Goal: Information Seeking & Learning: Learn about a topic

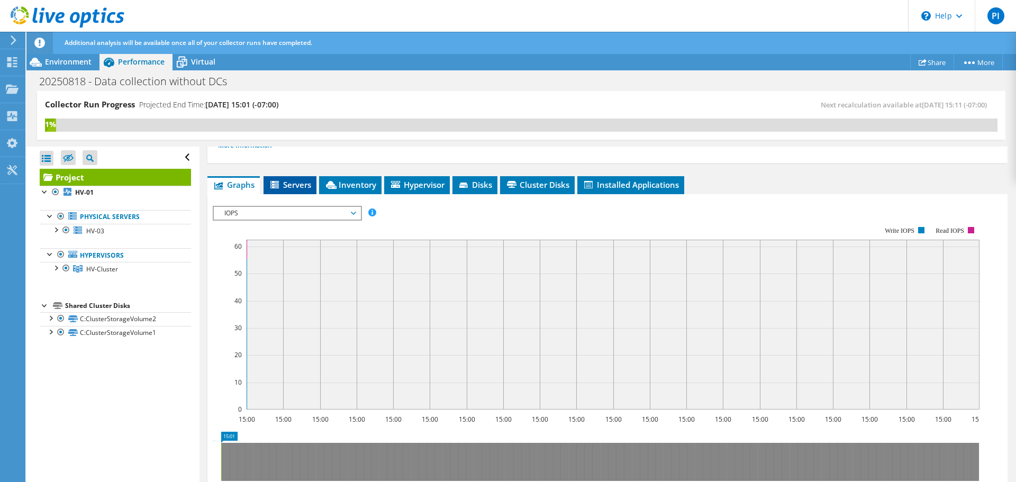
click at [286, 181] on span "Servers" at bounding box center [290, 184] width 42 height 11
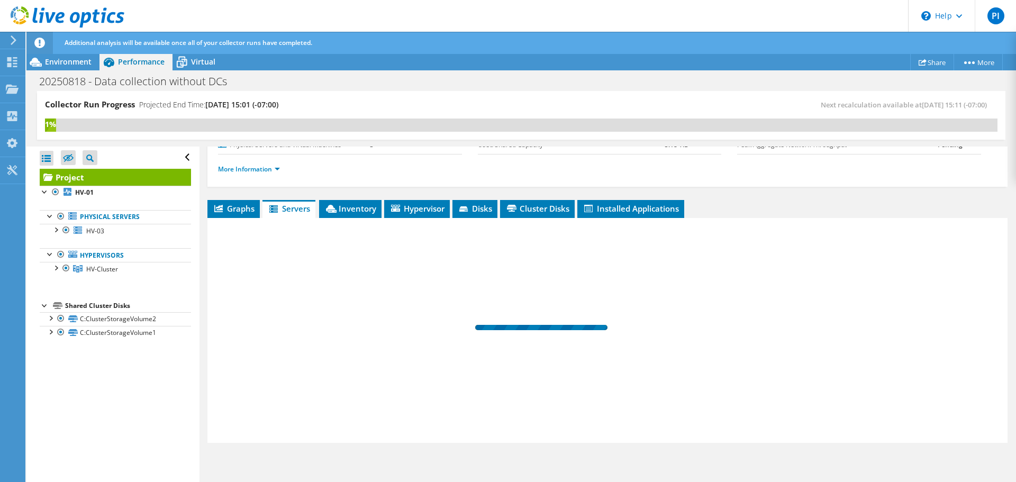
scroll to position [135, 0]
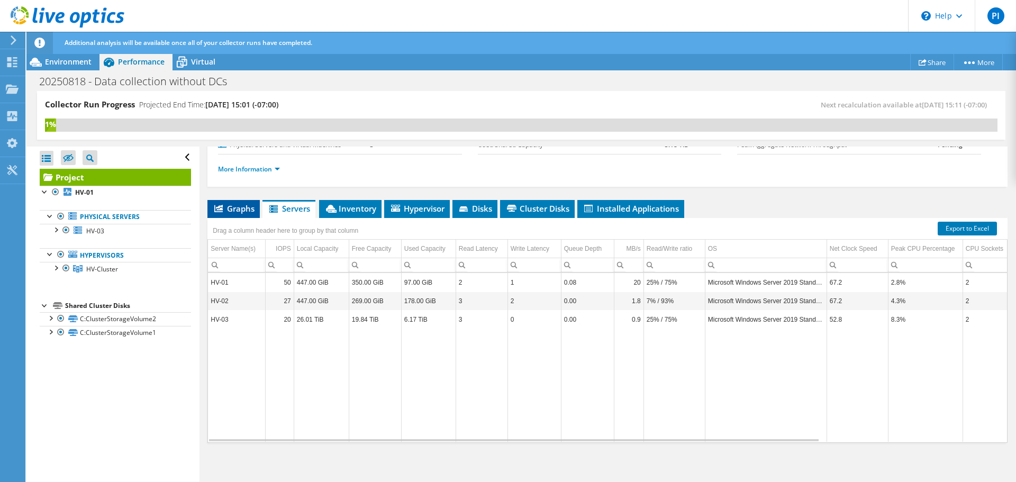
click at [235, 208] on span "Graphs" at bounding box center [234, 208] width 42 height 11
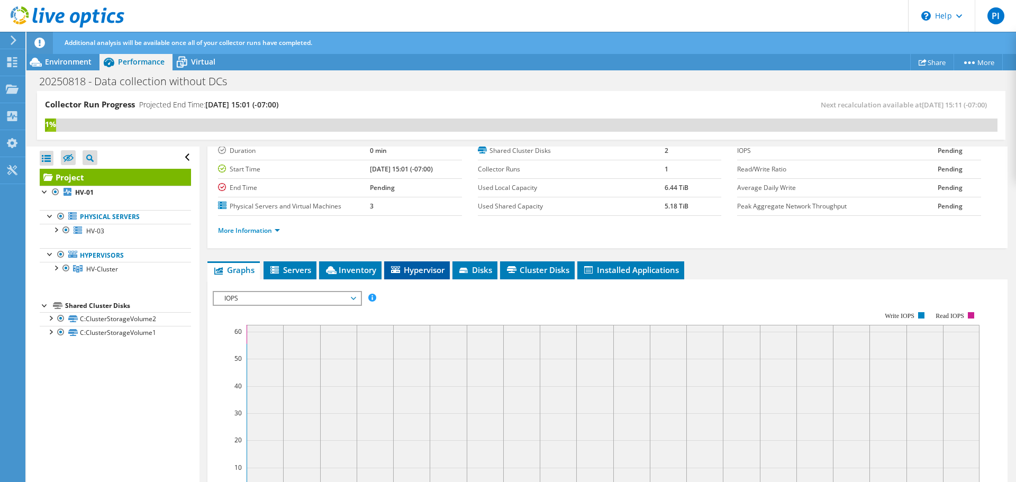
scroll to position [106, 0]
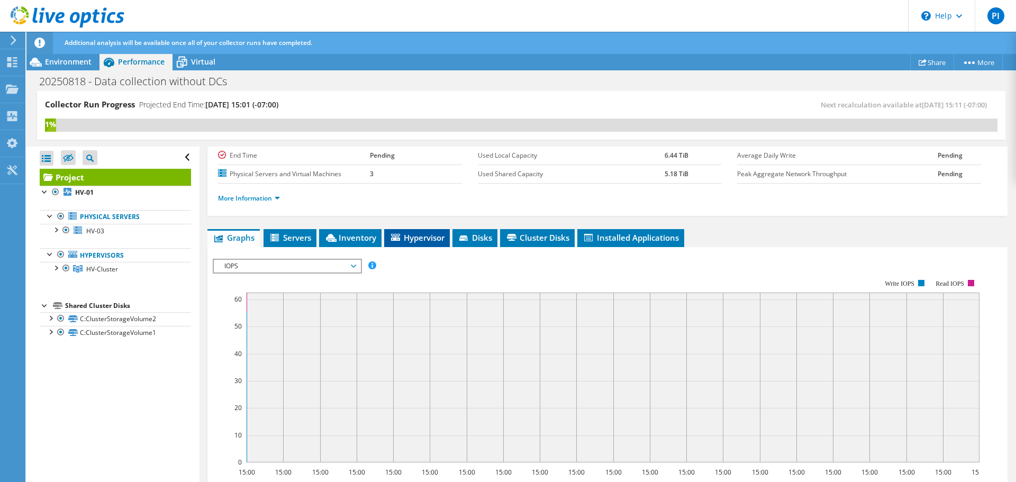
click at [412, 237] on span "Hypervisor" at bounding box center [417, 237] width 55 height 11
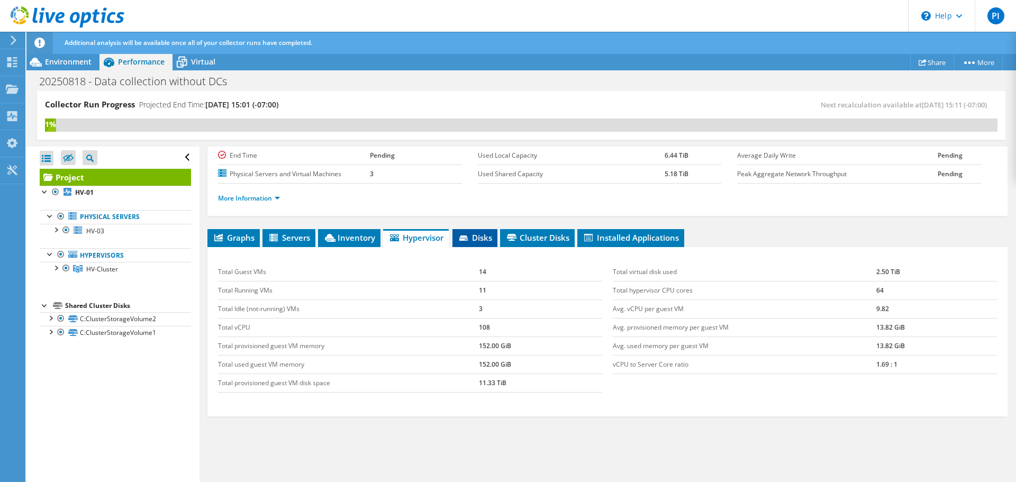
click at [475, 238] on span "Disks" at bounding box center [475, 237] width 34 height 11
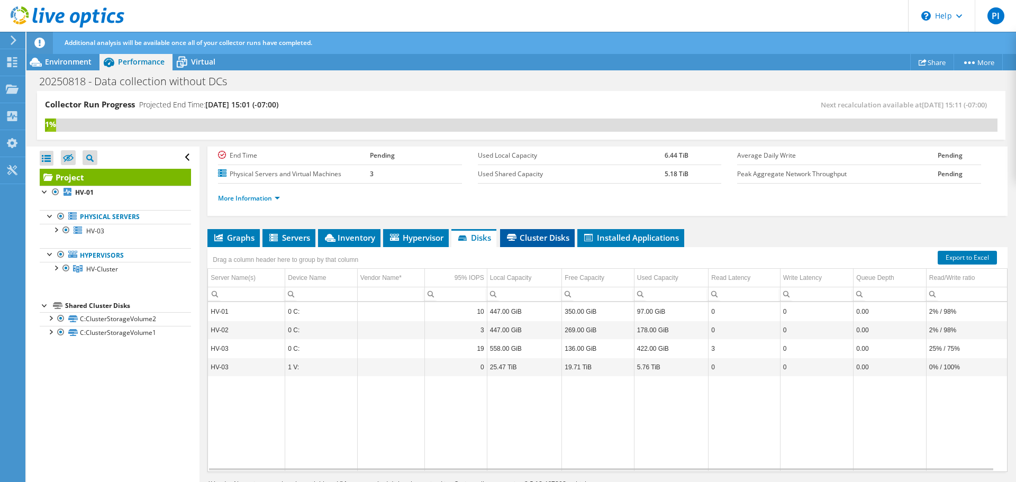
click at [548, 240] on span "Cluster Disks" at bounding box center [538, 237] width 64 height 11
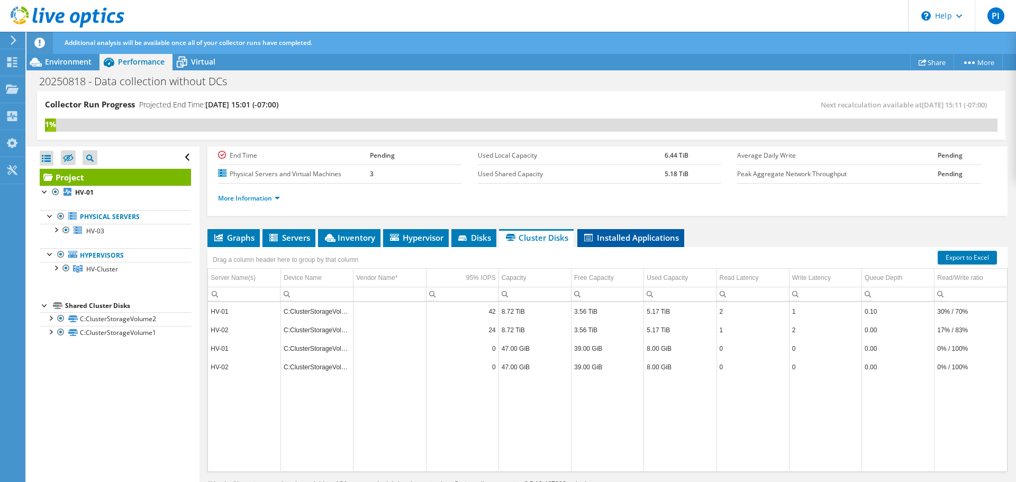
click at [638, 240] on span "Installed Applications" at bounding box center [631, 237] width 96 height 11
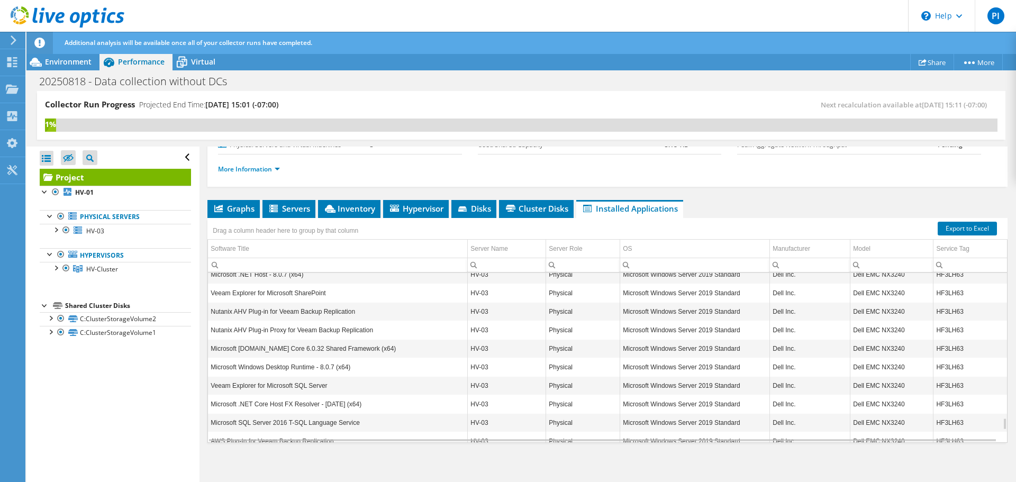
scroll to position [2207, 0]
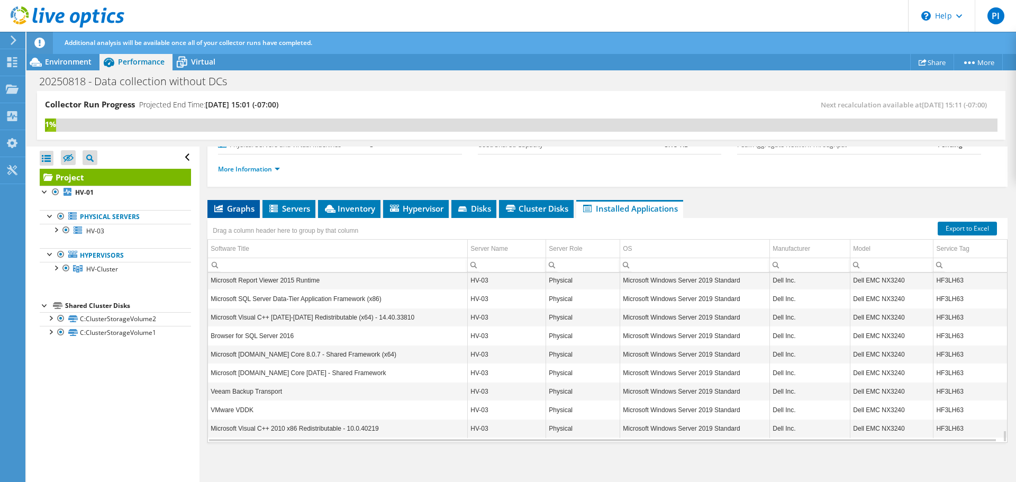
click at [225, 210] on span "Graphs" at bounding box center [234, 208] width 42 height 11
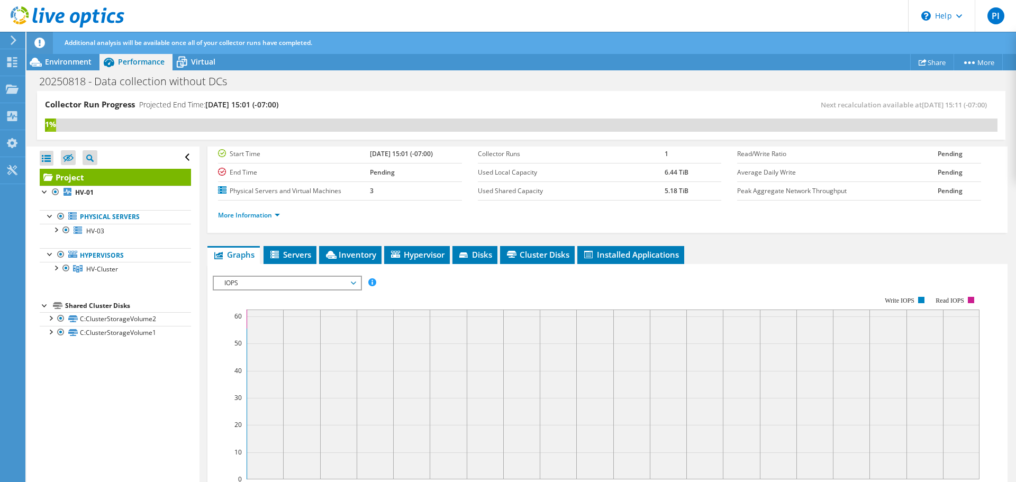
scroll to position [51, 0]
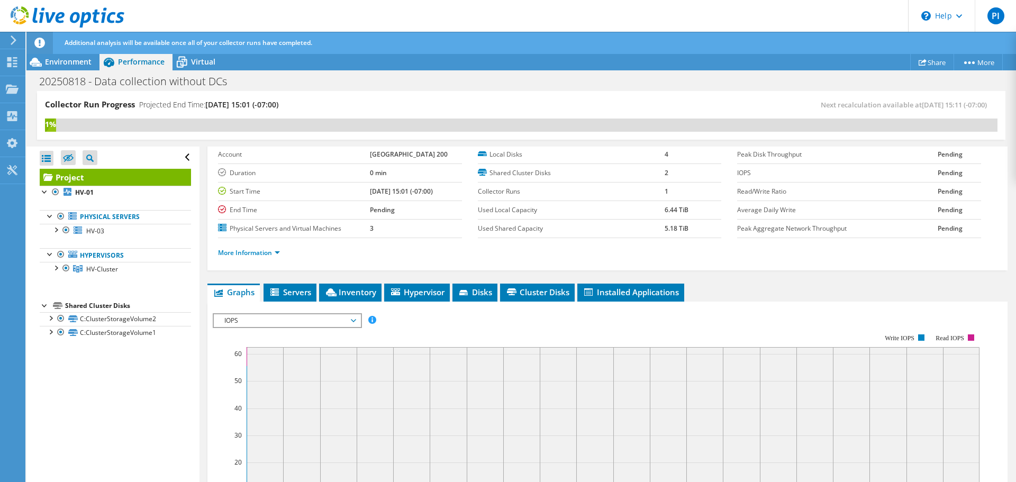
click at [355, 319] on span "IOPS" at bounding box center [287, 320] width 136 height 13
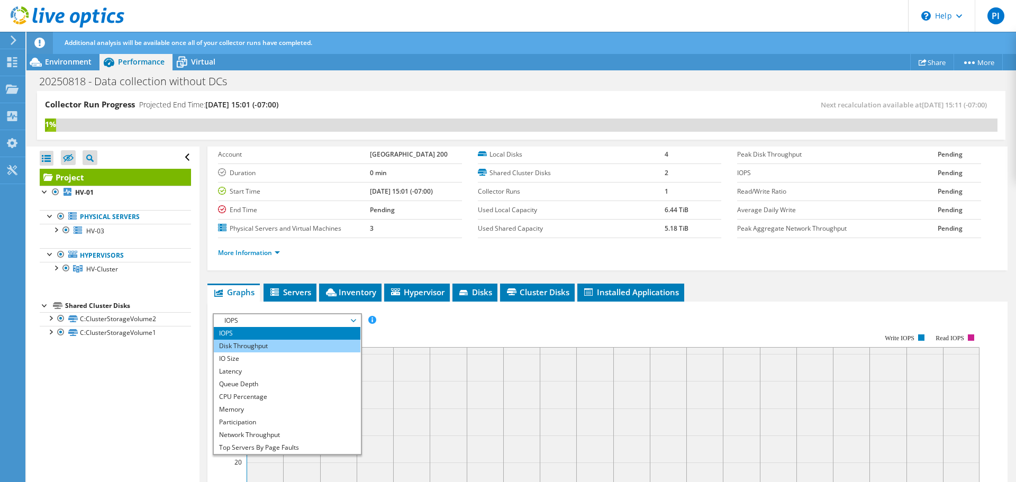
click at [260, 345] on li "Disk Throughput" at bounding box center [287, 346] width 147 height 13
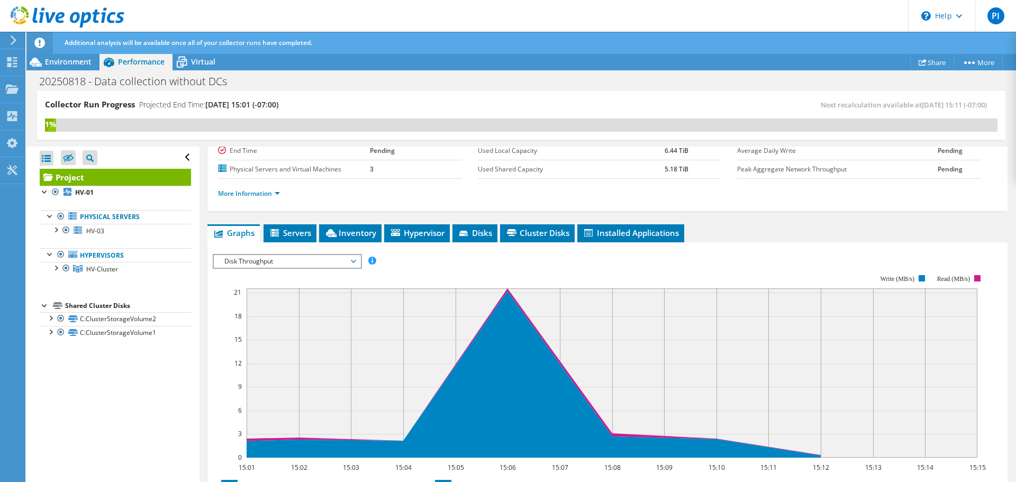
scroll to position [104, 0]
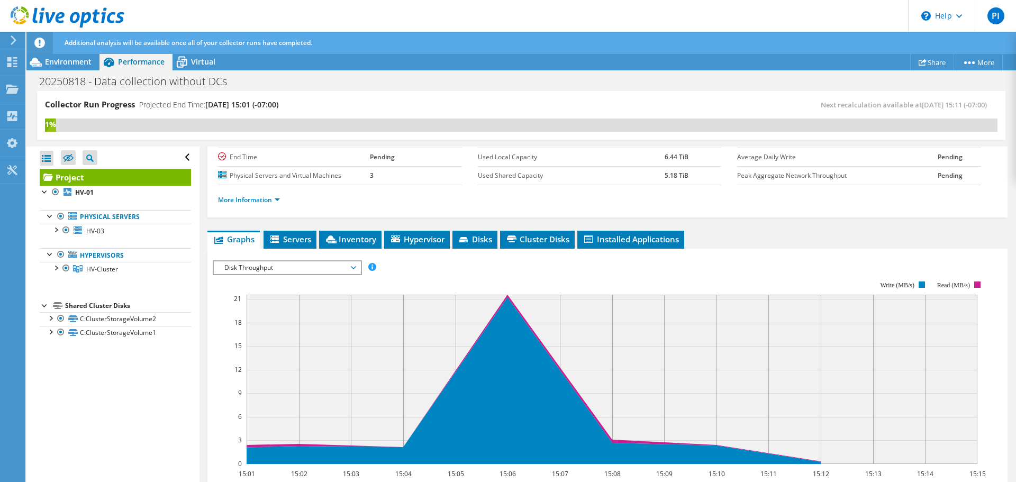
click at [304, 268] on span "Disk Throughput" at bounding box center [287, 268] width 136 height 13
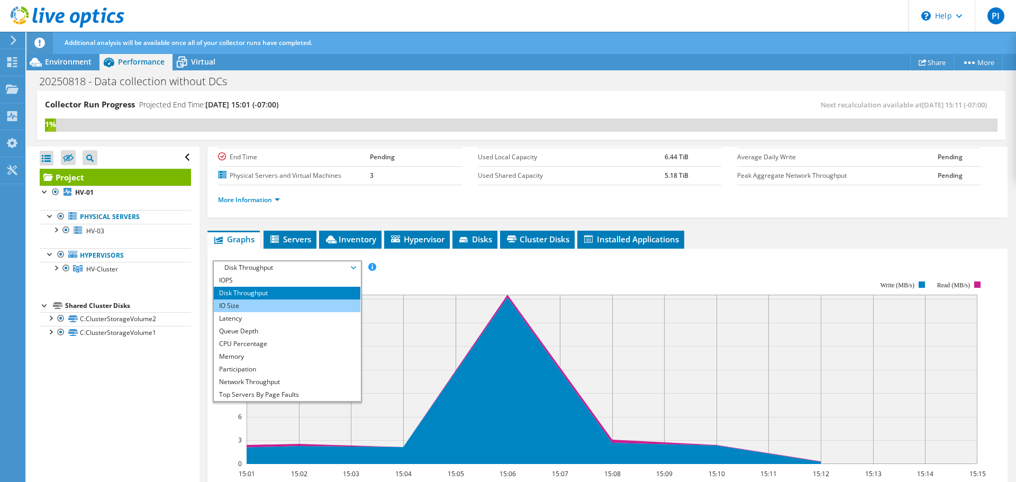
click at [266, 307] on li "IO Size" at bounding box center [287, 306] width 147 height 13
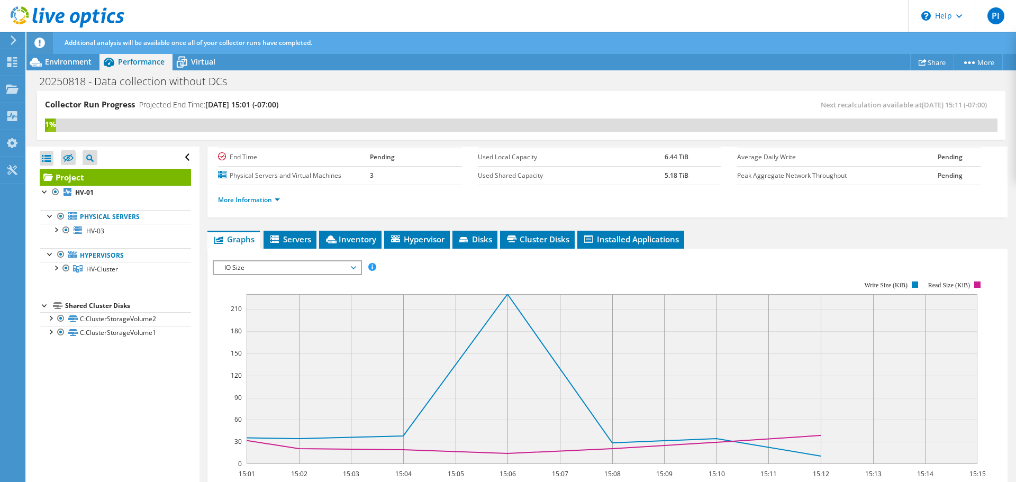
click at [285, 269] on span "IO Size" at bounding box center [287, 268] width 136 height 13
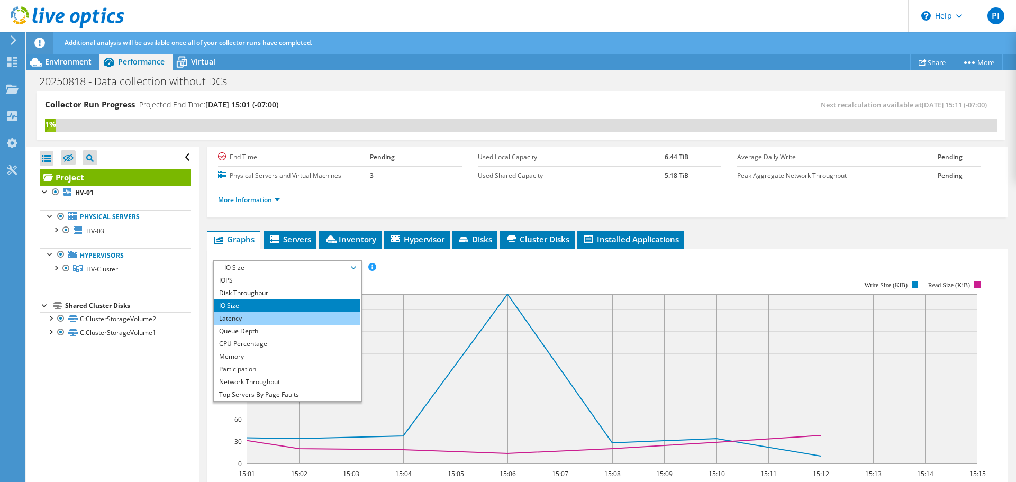
click at [260, 317] on li "Latency" at bounding box center [287, 318] width 147 height 13
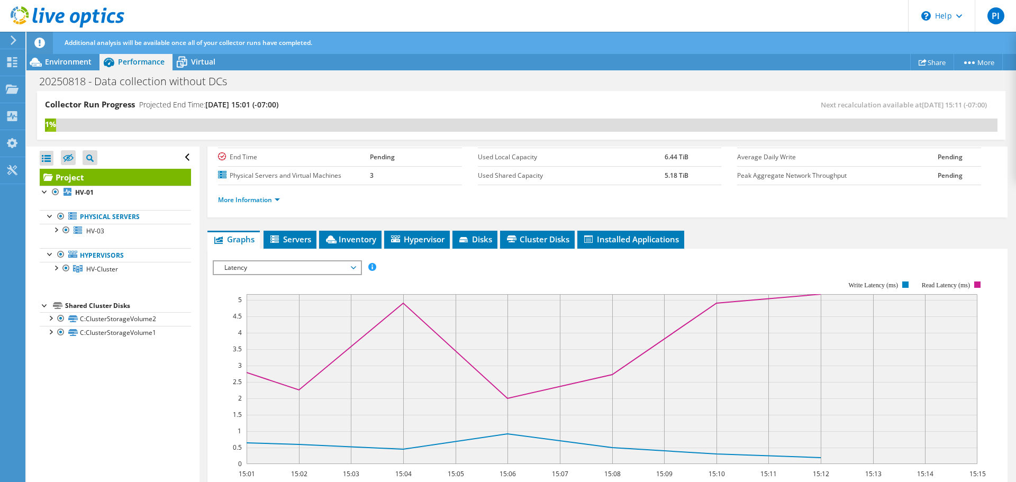
click at [284, 271] on span "Latency" at bounding box center [287, 268] width 136 height 13
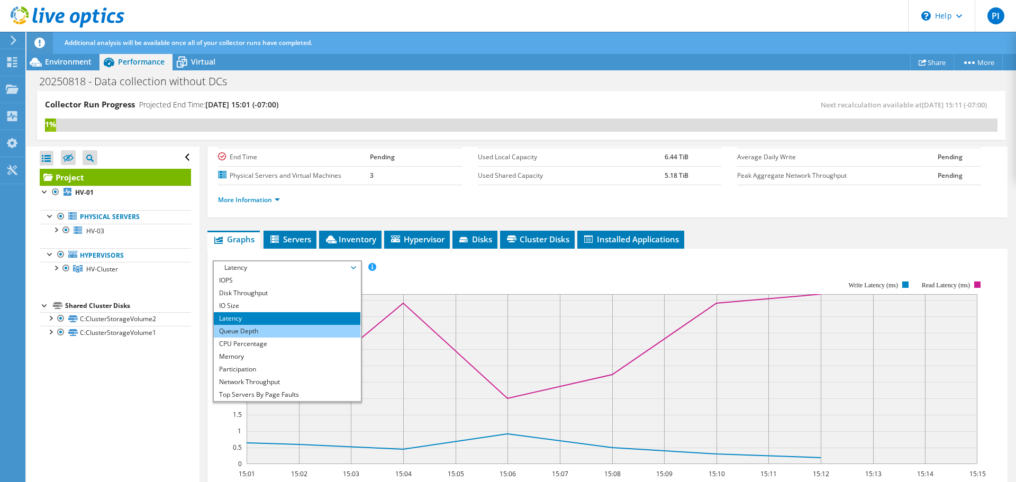
click at [258, 333] on li "Queue Depth" at bounding box center [287, 331] width 147 height 13
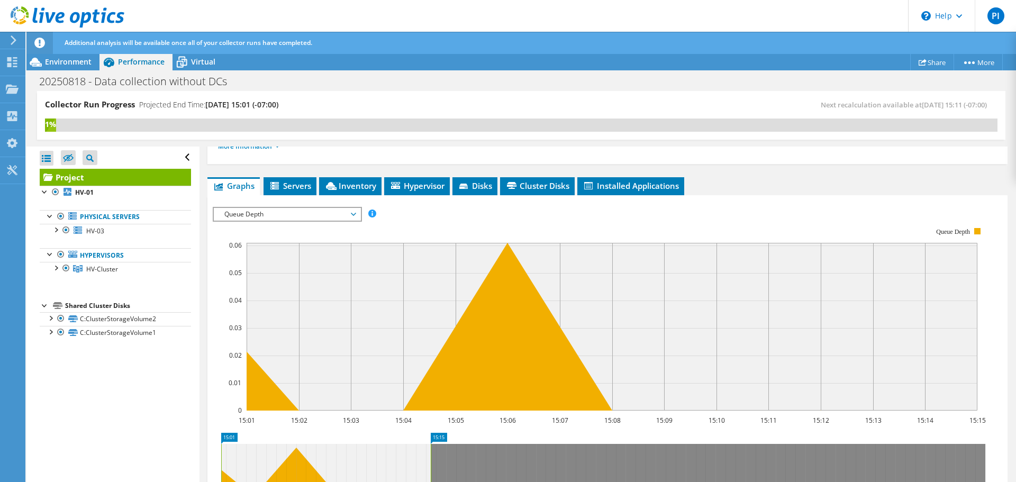
scroll to position [157, 0]
click at [274, 215] on span "Queue Depth" at bounding box center [287, 215] width 136 height 13
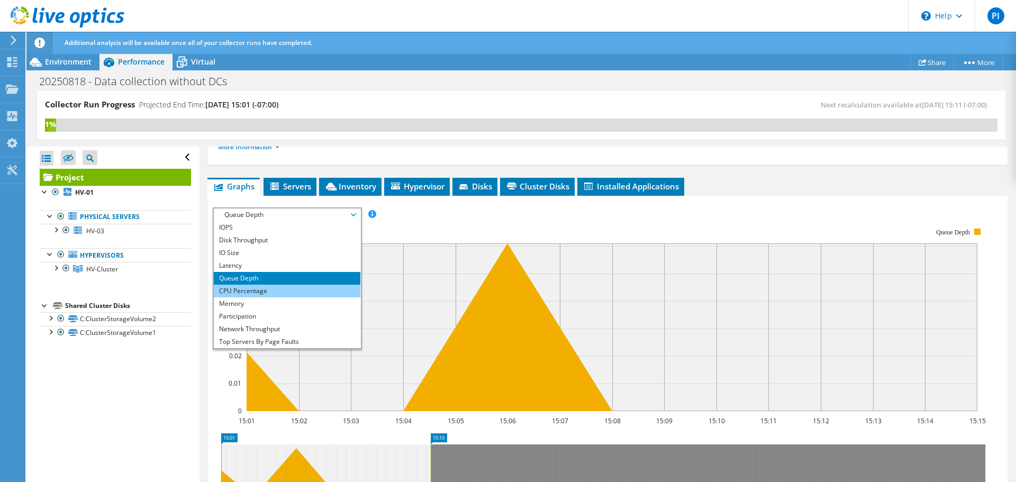
click at [264, 291] on li "CPU Percentage" at bounding box center [287, 291] width 147 height 13
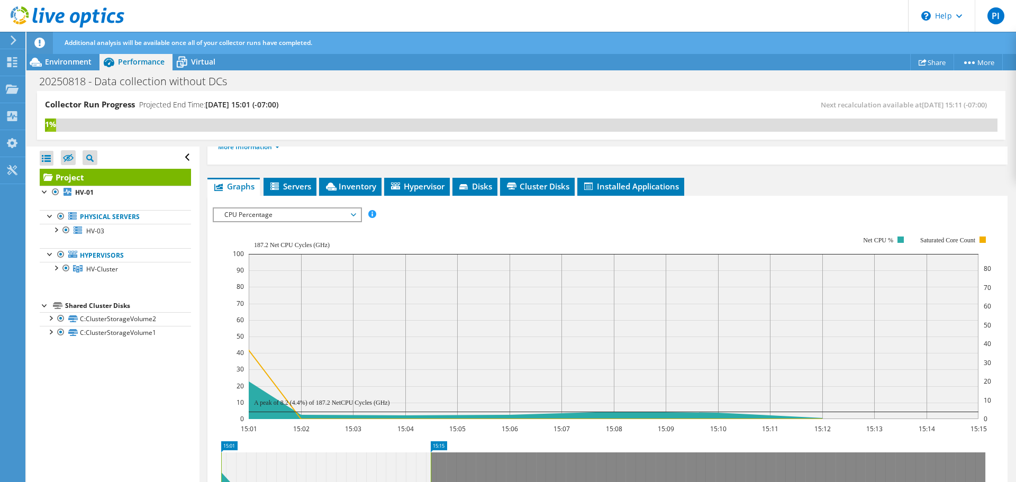
click at [309, 215] on span "CPU Percentage" at bounding box center [287, 215] width 136 height 13
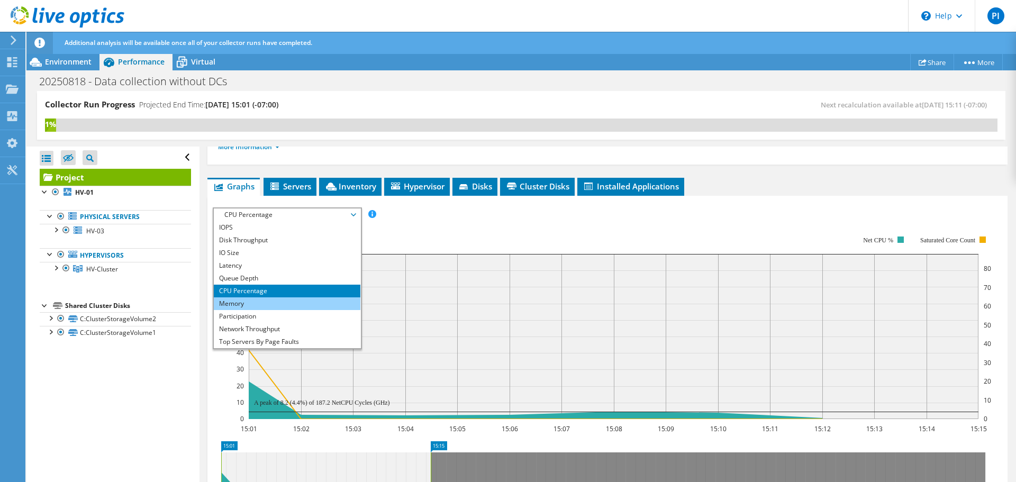
click at [267, 305] on li "Memory" at bounding box center [287, 304] width 147 height 13
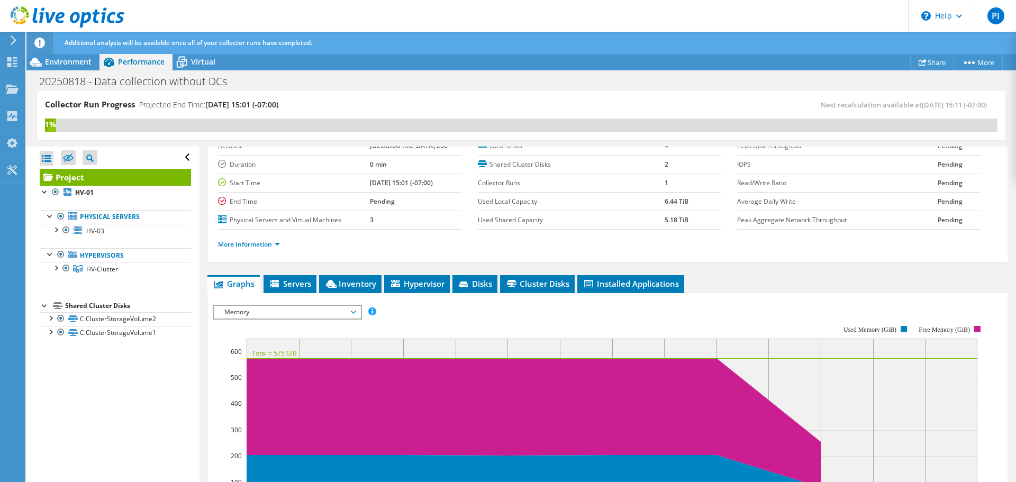
scroll to position [51, 0]
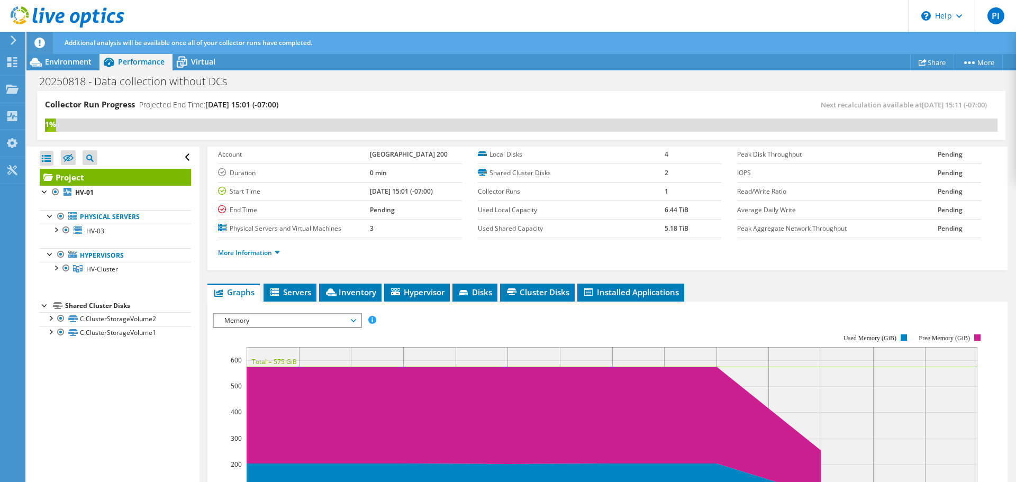
click at [333, 326] on span "Memory" at bounding box center [287, 320] width 136 height 13
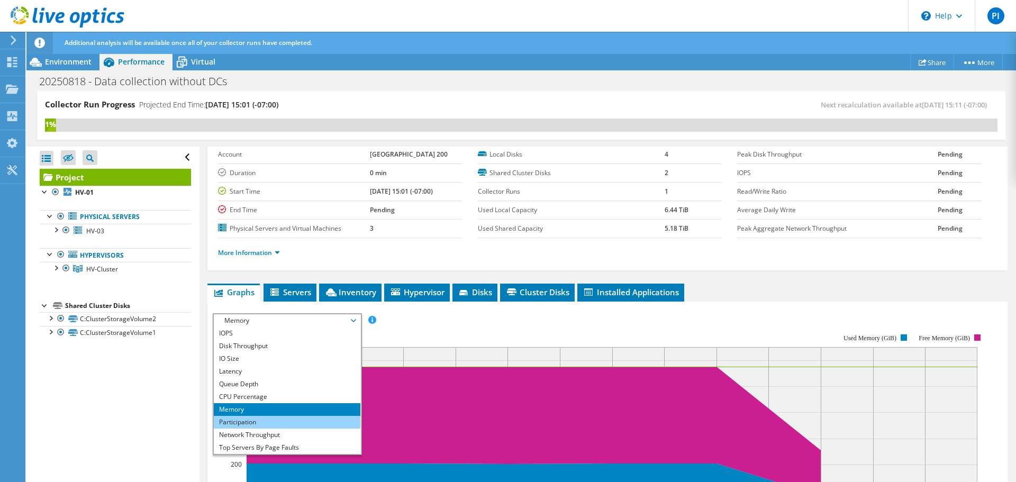
click at [279, 423] on li "Participation" at bounding box center [287, 422] width 147 height 13
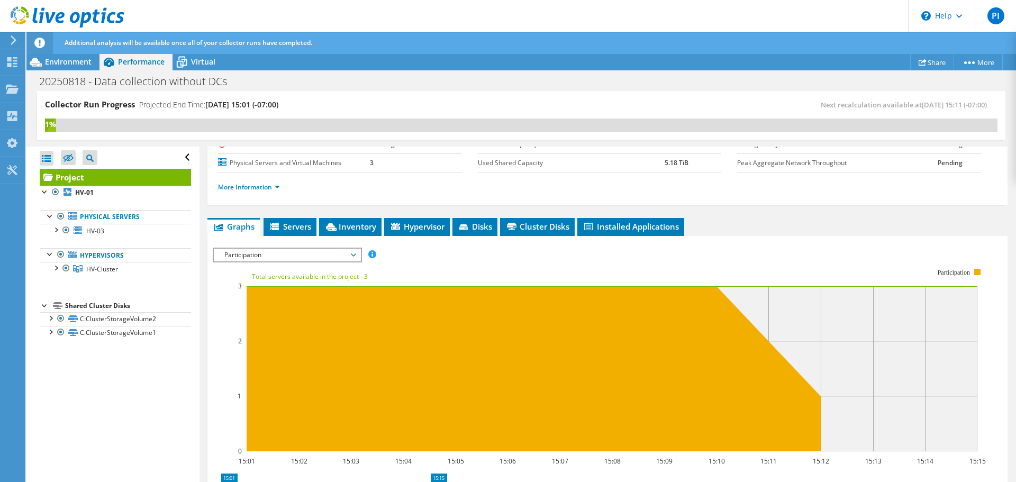
scroll to position [104, 0]
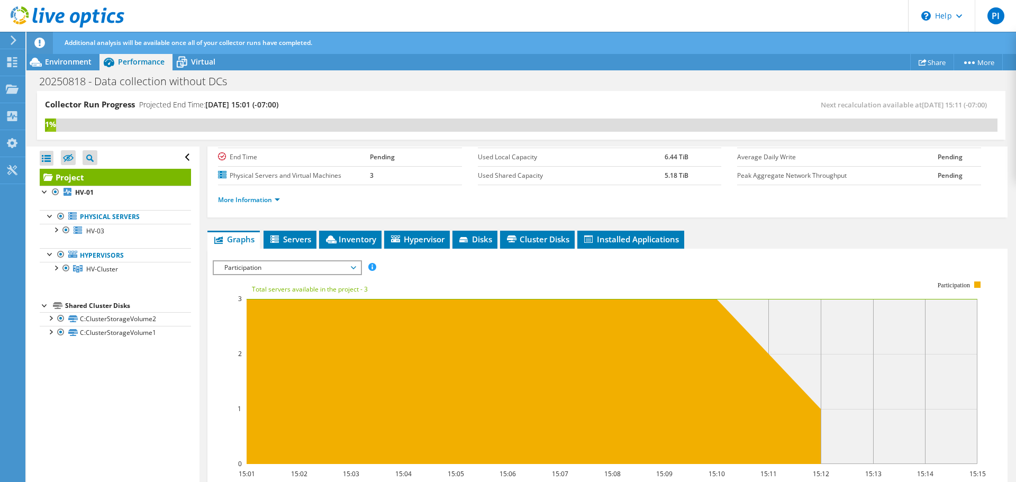
click at [318, 270] on span "Participation" at bounding box center [287, 268] width 136 height 13
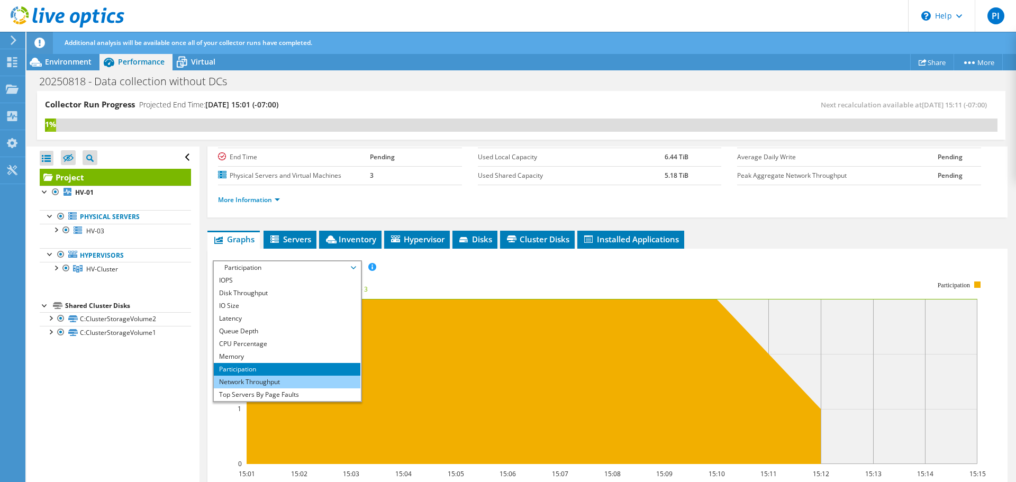
click at [286, 381] on li "Network Throughput" at bounding box center [287, 382] width 147 height 13
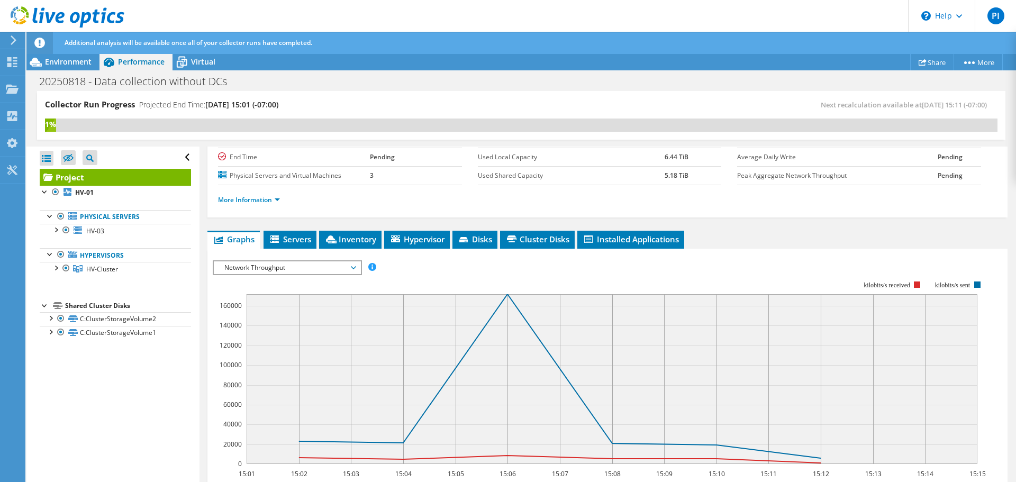
click at [336, 269] on span "Network Throughput" at bounding box center [287, 268] width 136 height 13
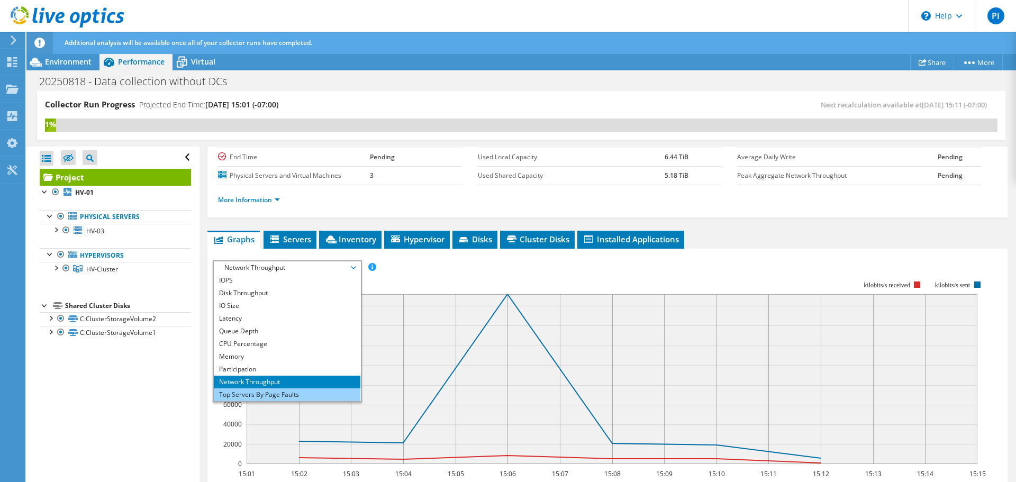
click at [299, 393] on li "Top Servers By Page Faults" at bounding box center [287, 395] width 147 height 13
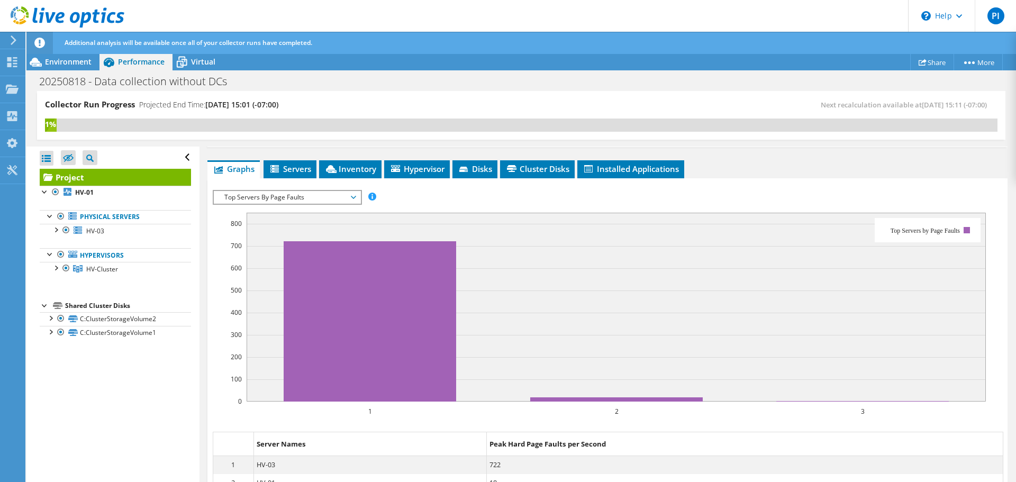
scroll to position [157, 0]
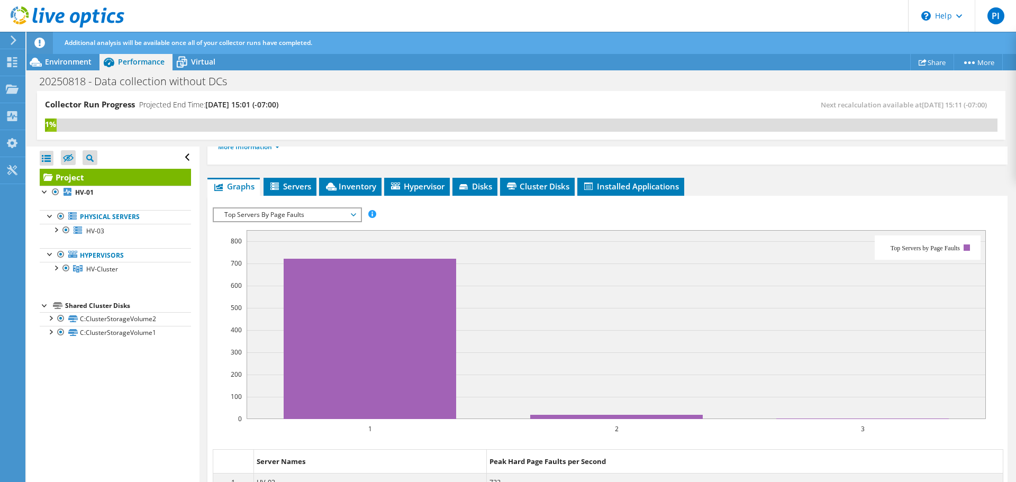
click at [296, 215] on span "Top Servers By Page Faults" at bounding box center [287, 215] width 136 height 13
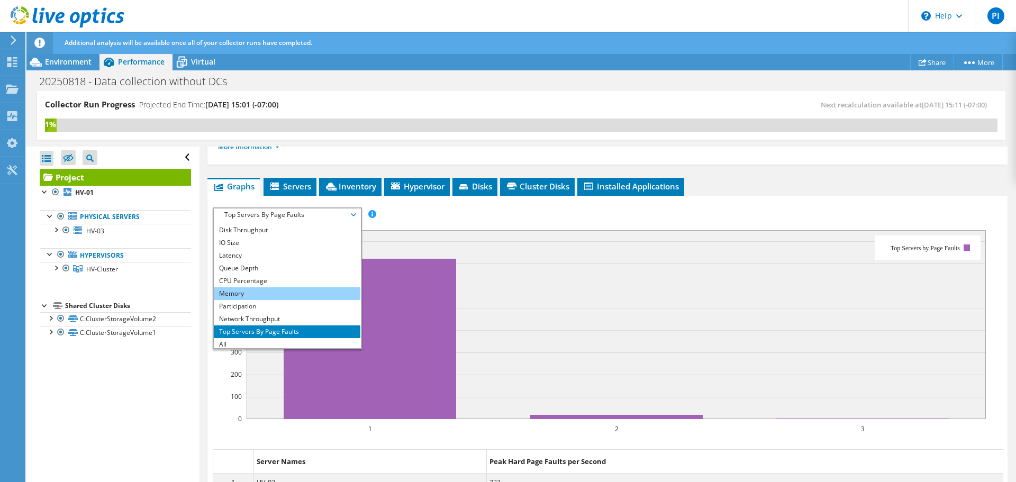
scroll to position [13, 0]
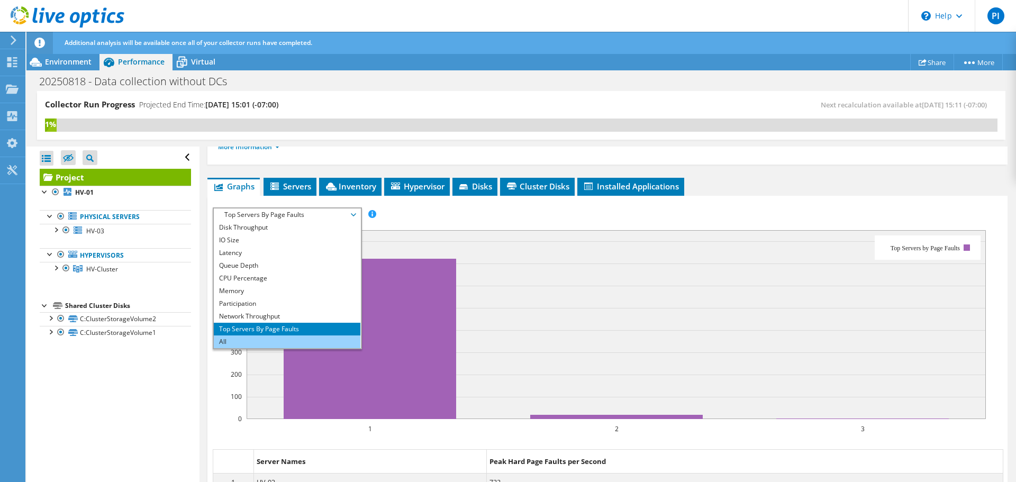
click at [257, 339] on li "All" at bounding box center [287, 342] width 147 height 13
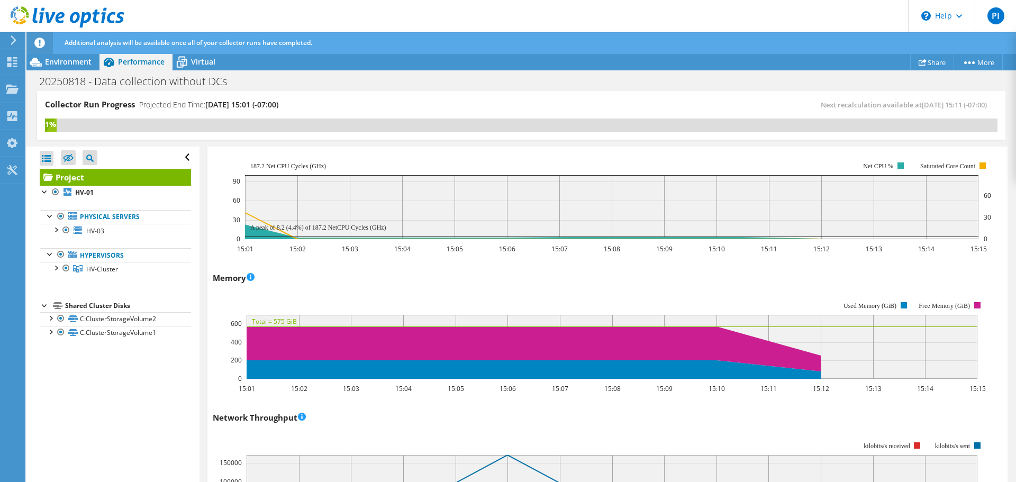
scroll to position [877, 0]
